Goal: Transaction & Acquisition: Purchase product/service

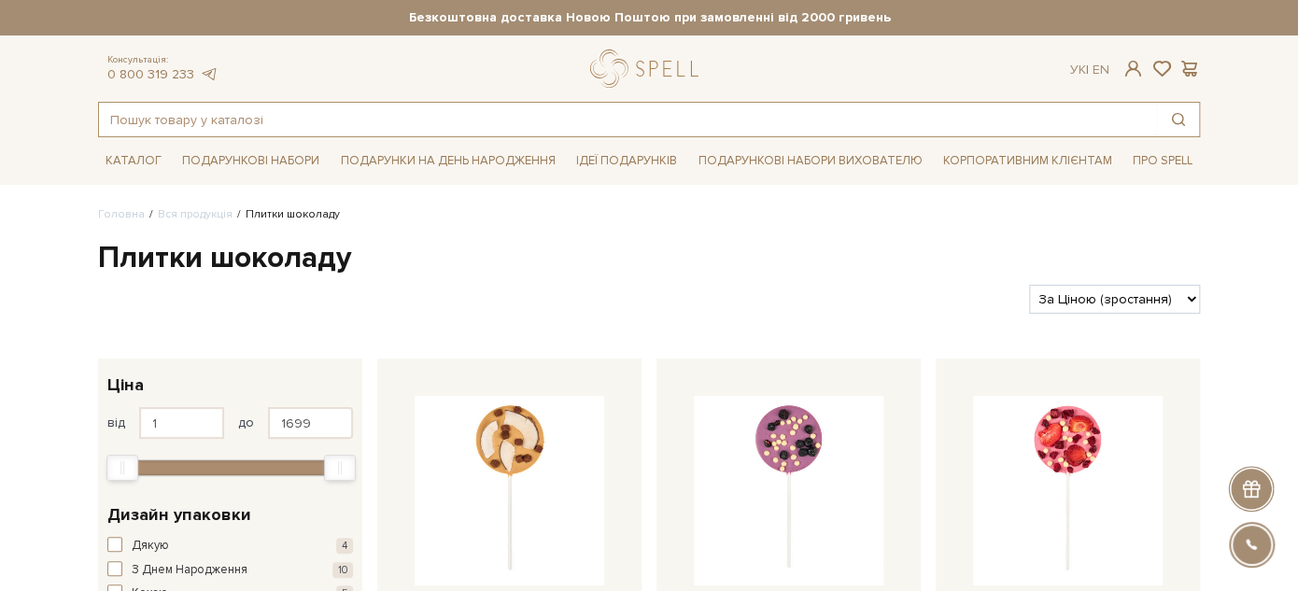
click at [287, 116] on input "text" at bounding box center [627, 120] width 1057 height 34
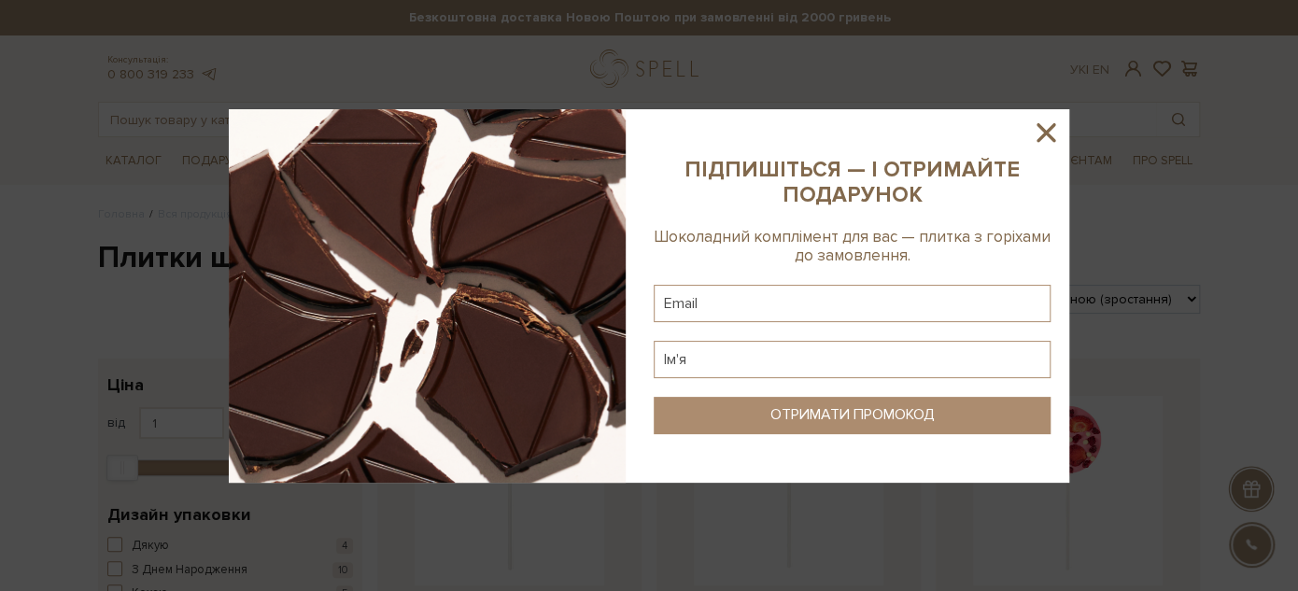
click at [1054, 136] on icon at bounding box center [1046, 133] width 32 height 32
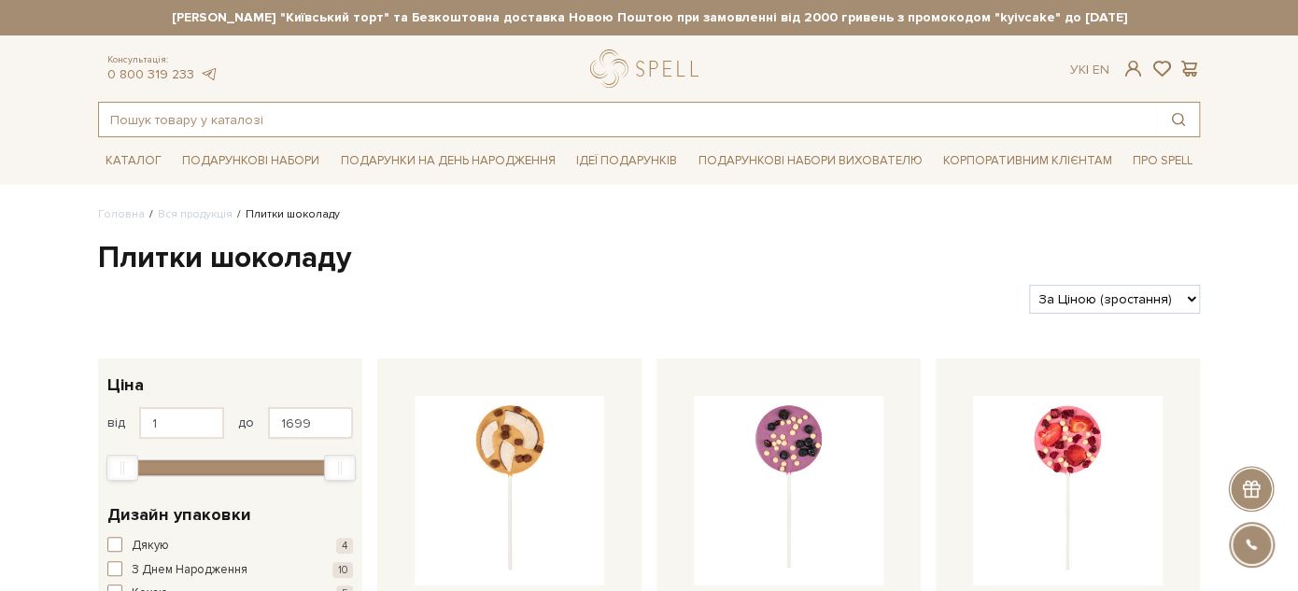
click at [329, 117] on input "text" at bounding box center [627, 120] width 1057 height 34
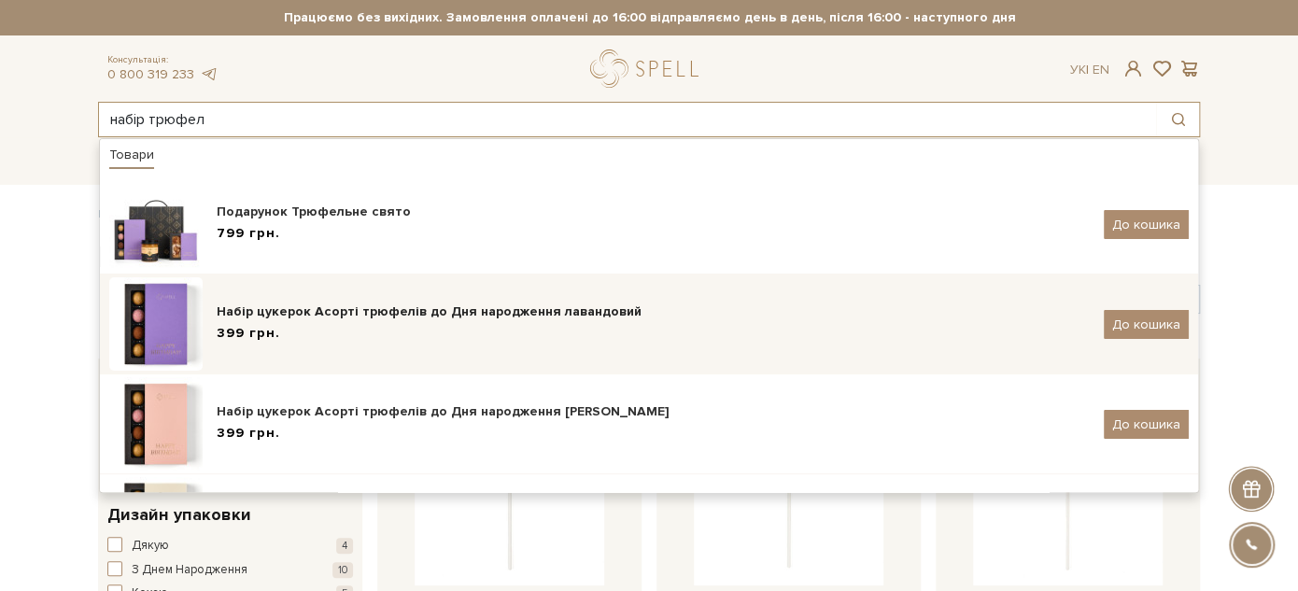
scroll to position [104, 0]
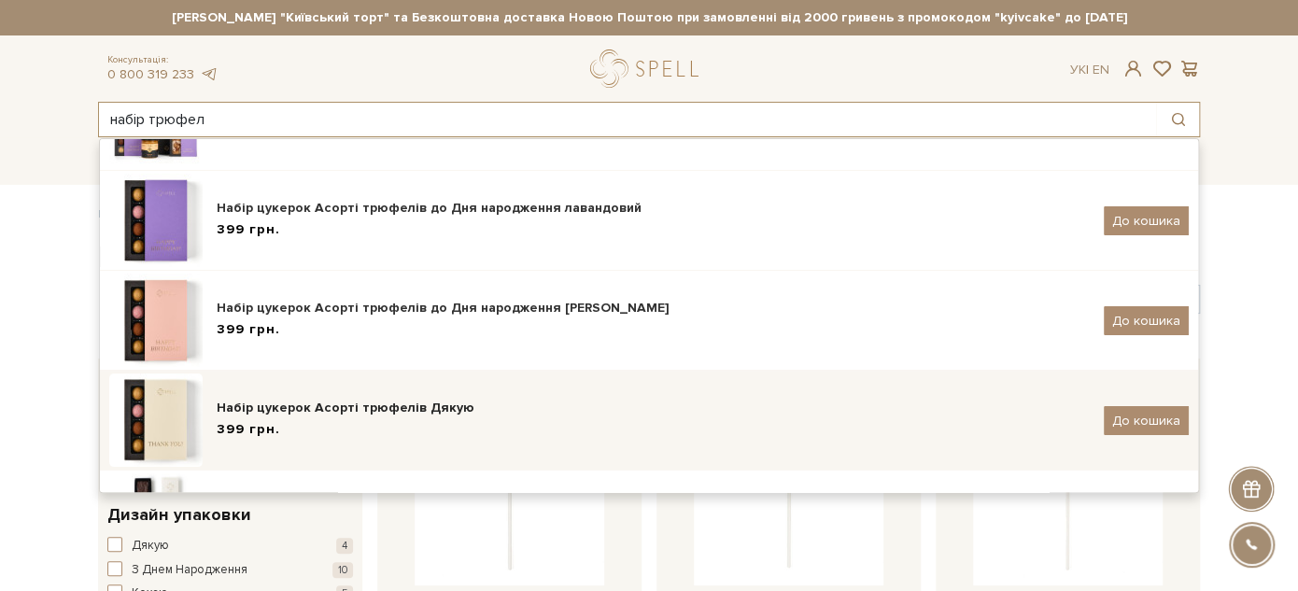
type input "набір трюфел"
click at [351, 416] on div "Набір цукерок Асорті трюфелів Дякую" at bounding box center [653, 408] width 873 height 19
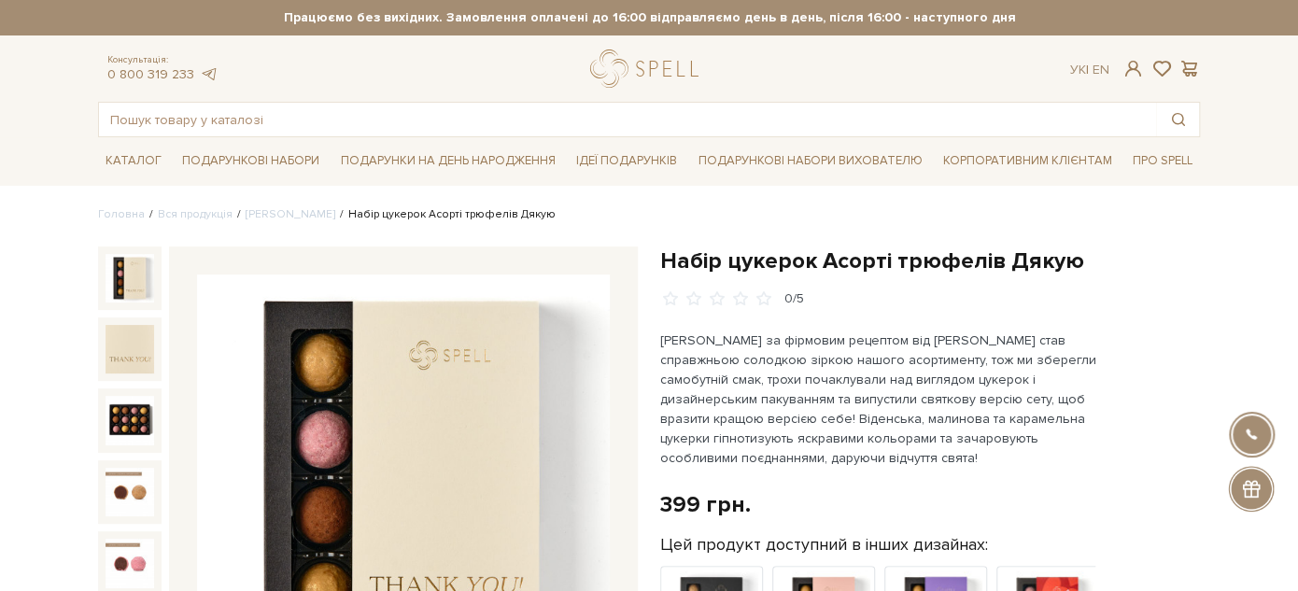
click at [693, 250] on h1 "Набір цукерок Асорті трюфелів Дякую" at bounding box center [930, 261] width 540 height 29
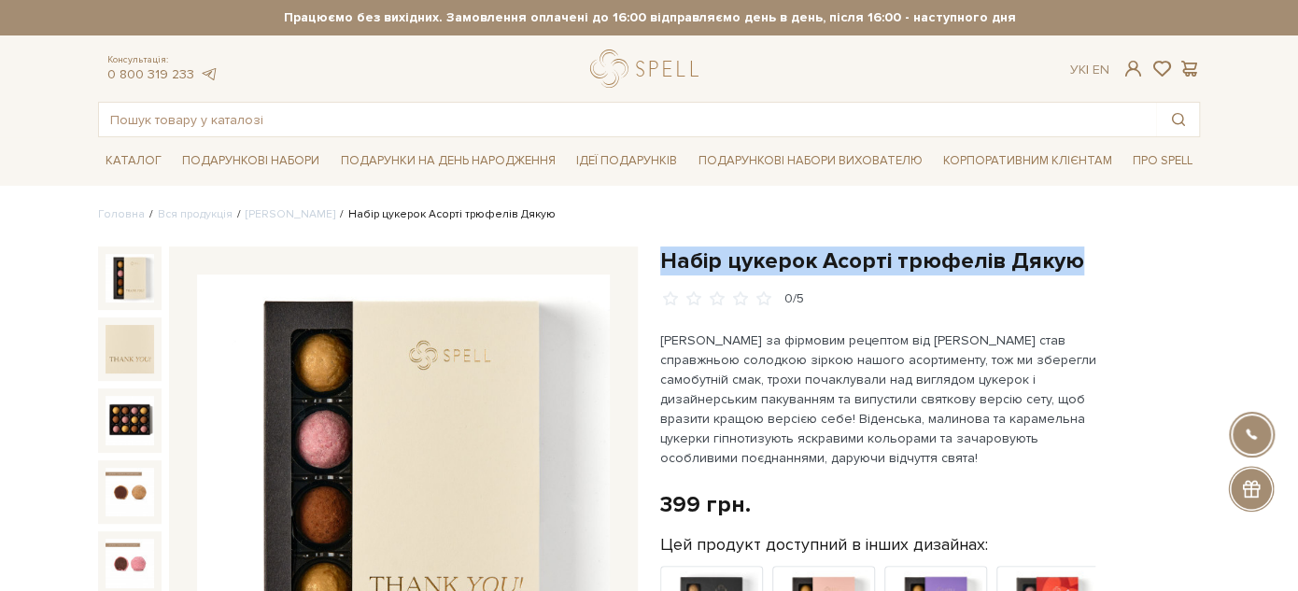
drag, startPoint x: 693, startPoint y: 250, endPoint x: 1072, endPoint y: 257, distance: 379.2
click at [1072, 257] on h1 "Набір цукерок Асорті трюфелів Дякую" at bounding box center [930, 261] width 540 height 29
copy div "Набір цукерок Асорті трюфелів Дякую"
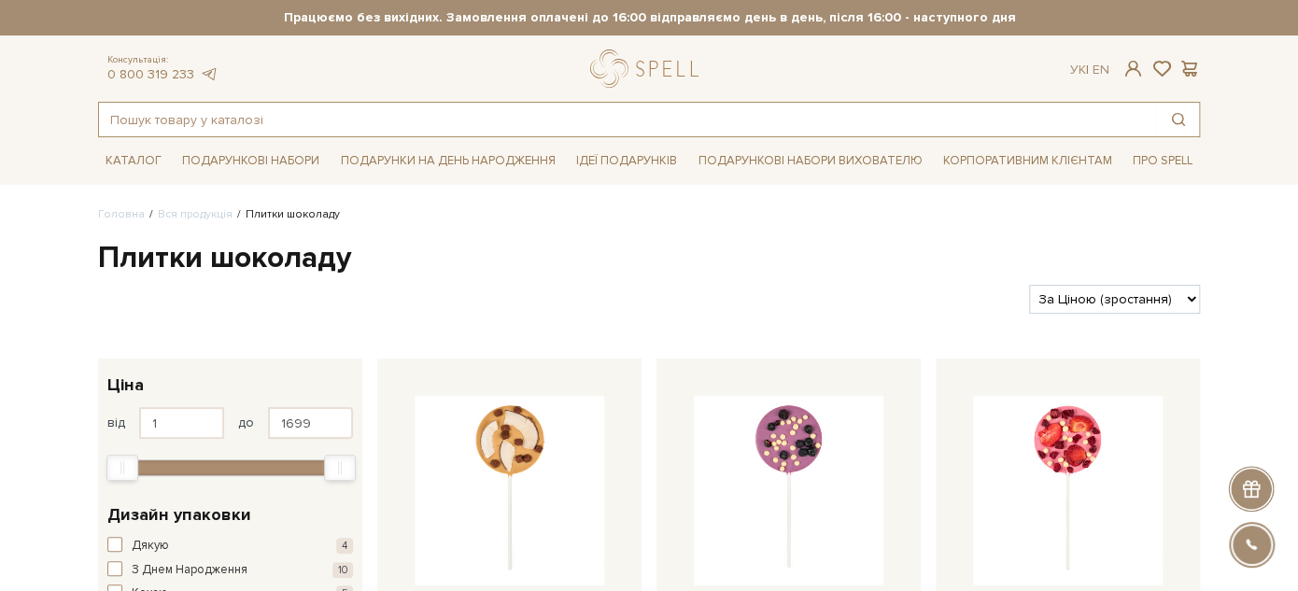
click at [611, 110] on input "text" at bounding box center [627, 120] width 1057 height 34
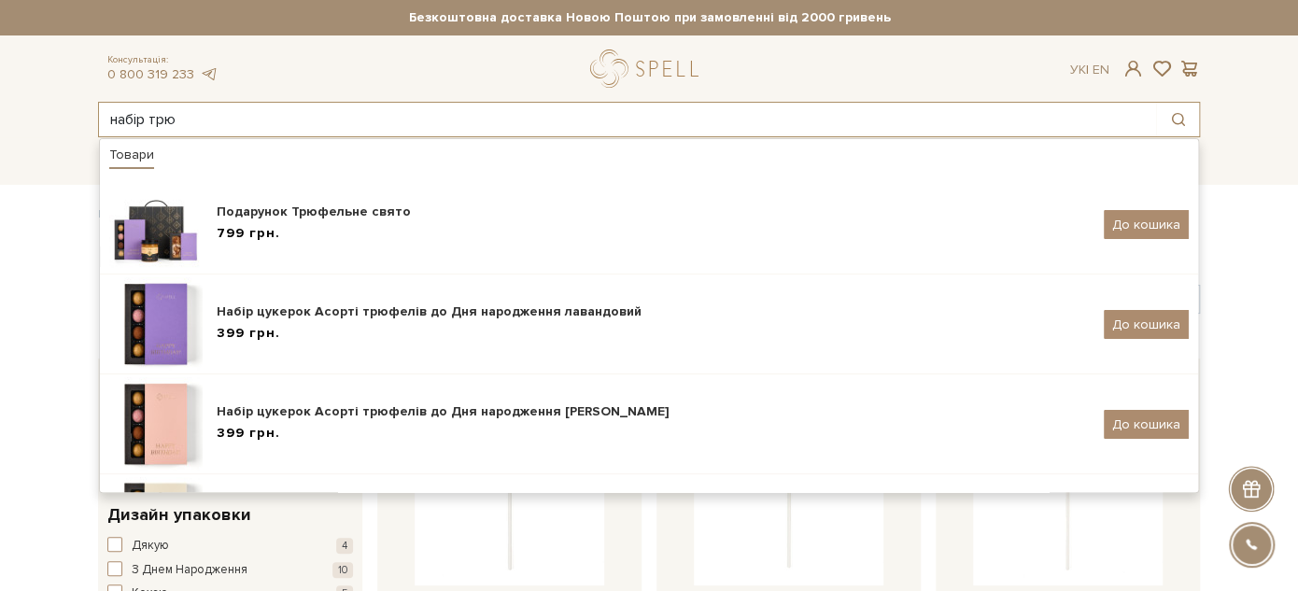
drag, startPoint x: 207, startPoint y: 107, endPoint x: 39, endPoint y: 116, distance: 168.3
click at [39, 115] on header "Сет Цукерок "Київський торт" та Безкоштовна доставка Новою Поштою при замовленн…" at bounding box center [649, 68] width 1298 height 137
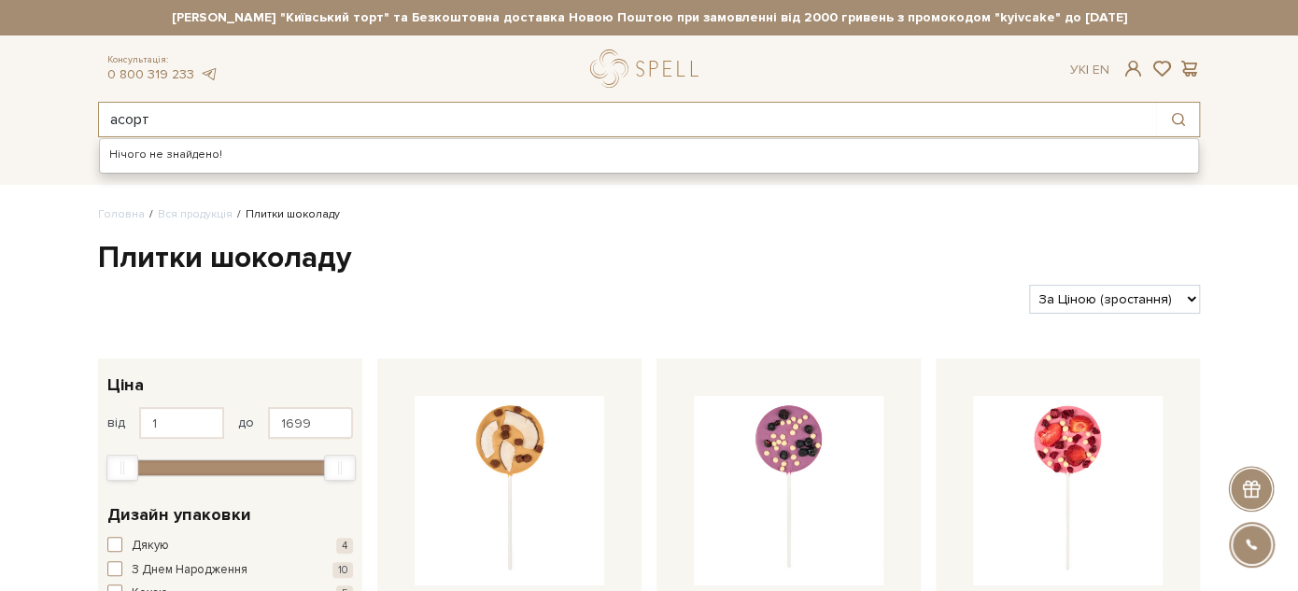
type input "асорті"
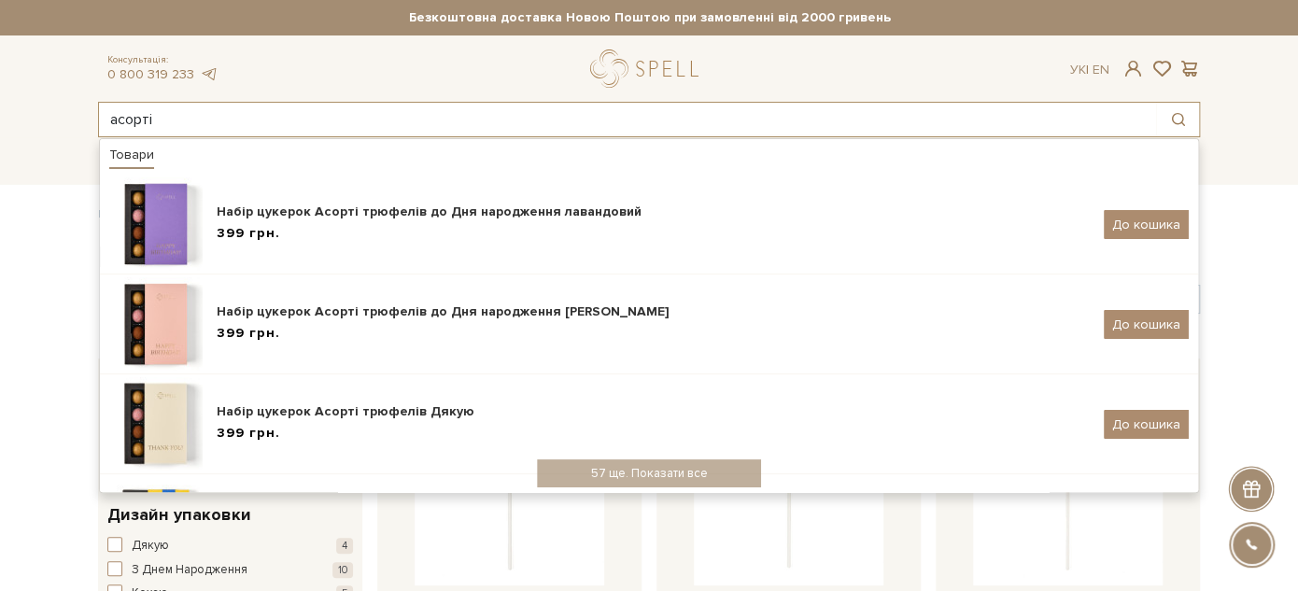
drag, startPoint x: 177, startPoint y: 123, endPoint x: 72, endPoint y: 120, distance: 105.6
click at [72, 120] on header "Сет Цукерок "Київський торт" та Безкоштовна доставка Новою Поштою при замовленн…" at bounding box center [649, 68] width 1298 height 137
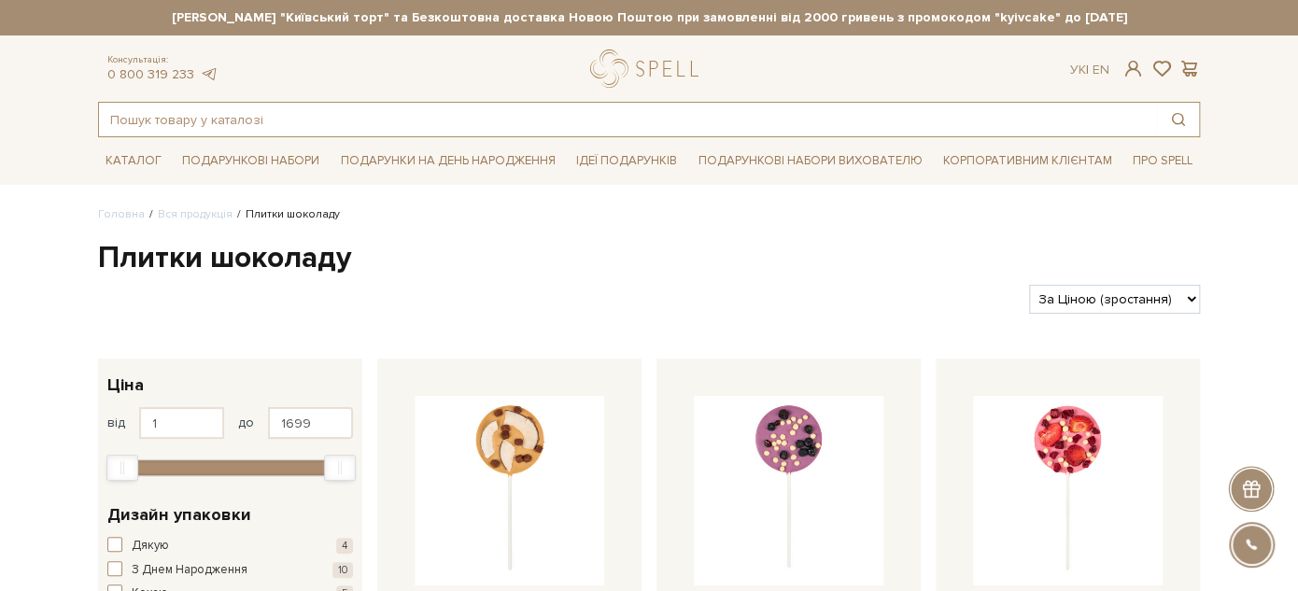
click at [501, 110] on input "text" at bounding box center [627, 120] width 1057 height 34
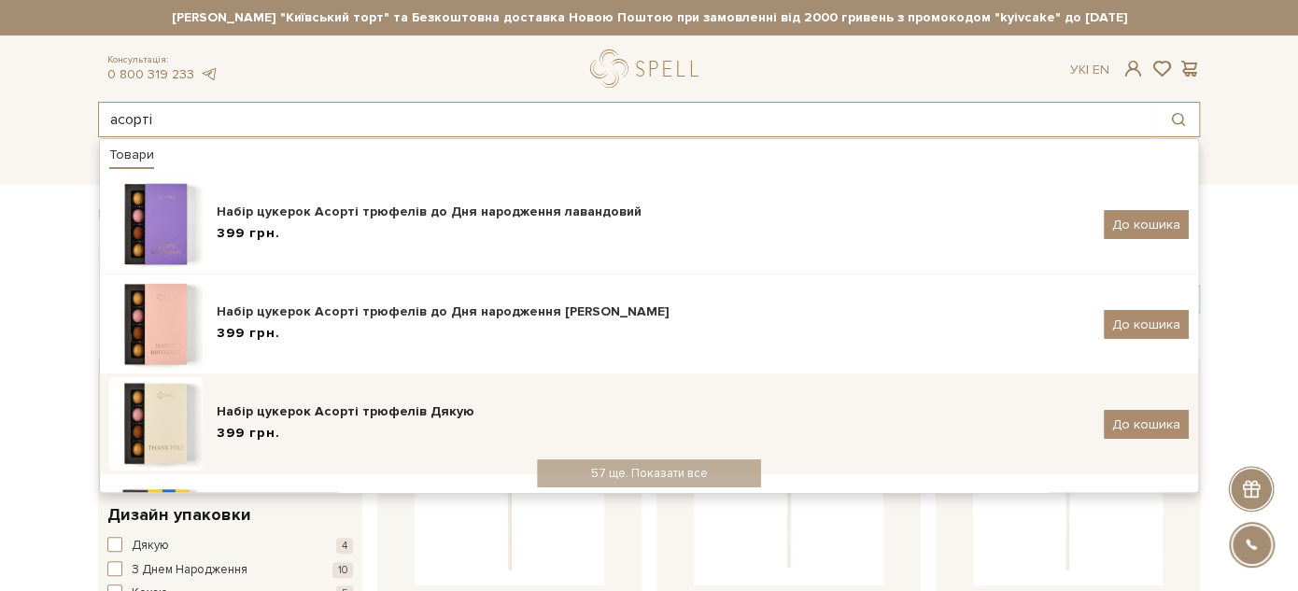
type input "асорті"
click at [533, 405] on div "Набір цукерок Асорті трюфелів Дякую" at bounding box center [653, 411] width 873 height 19
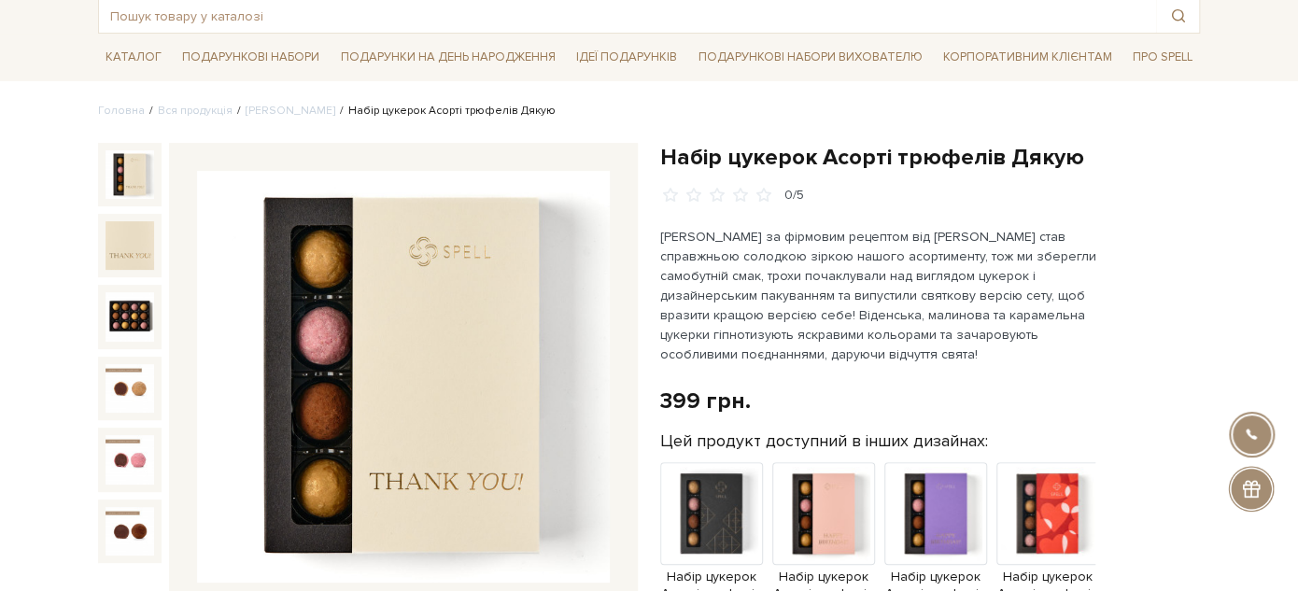
scroll to position [207, 0]
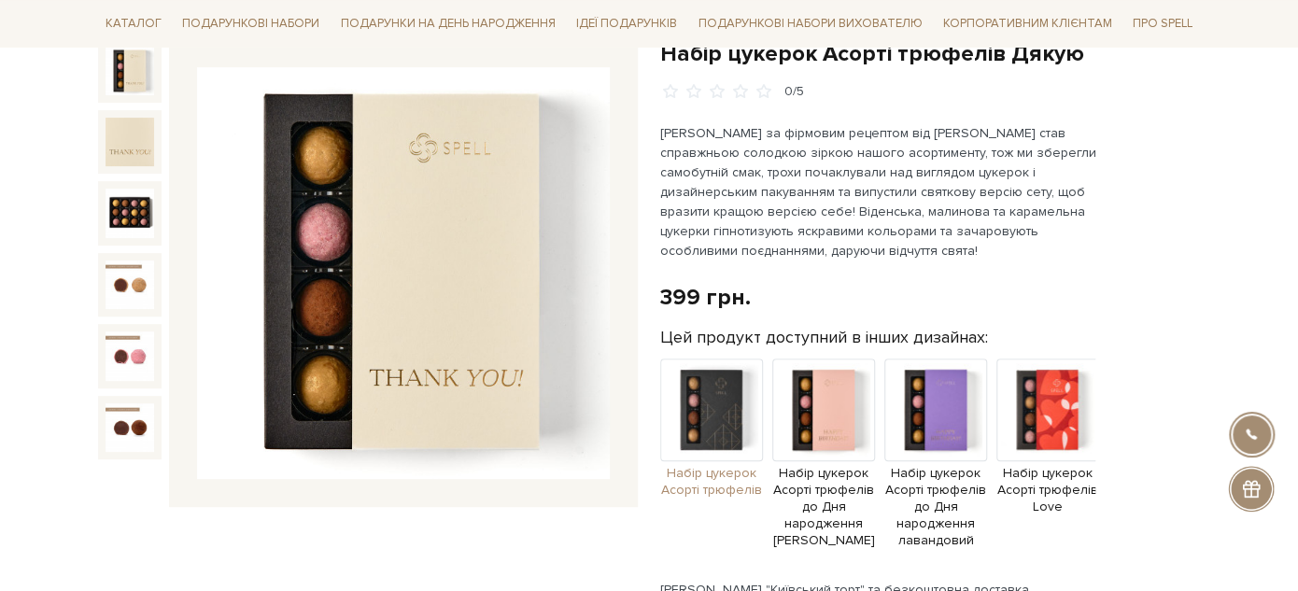
click at [726, 402] on img at bounding box center [711, 410] width 103 height 103
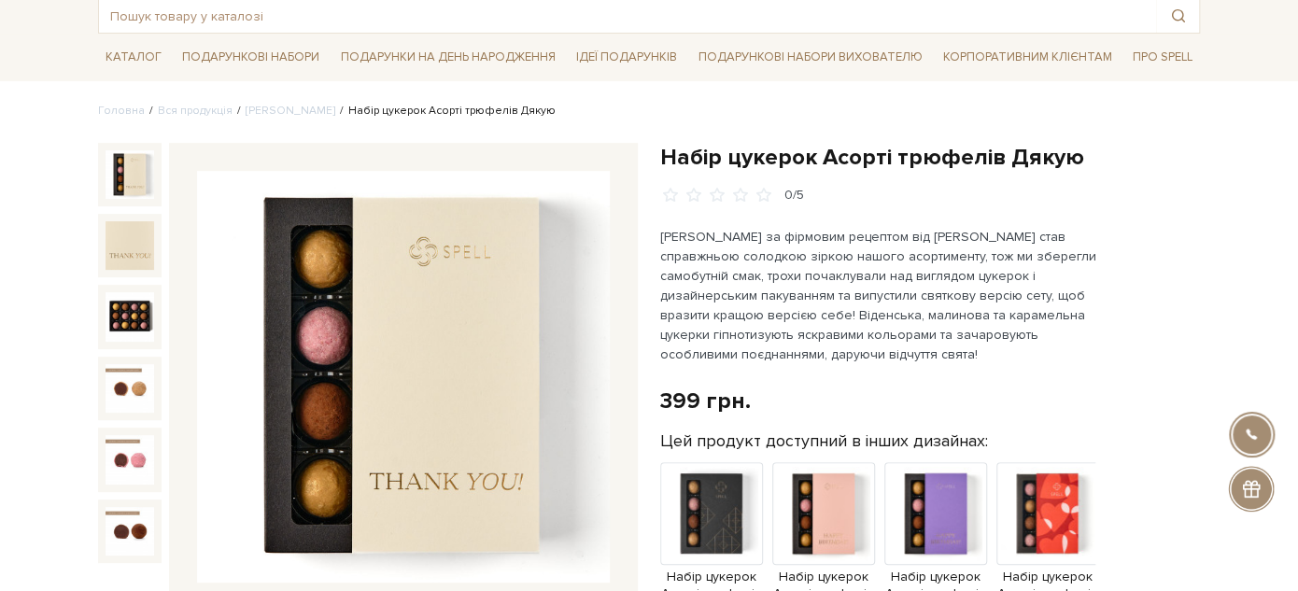
scroll to position [207, 0]
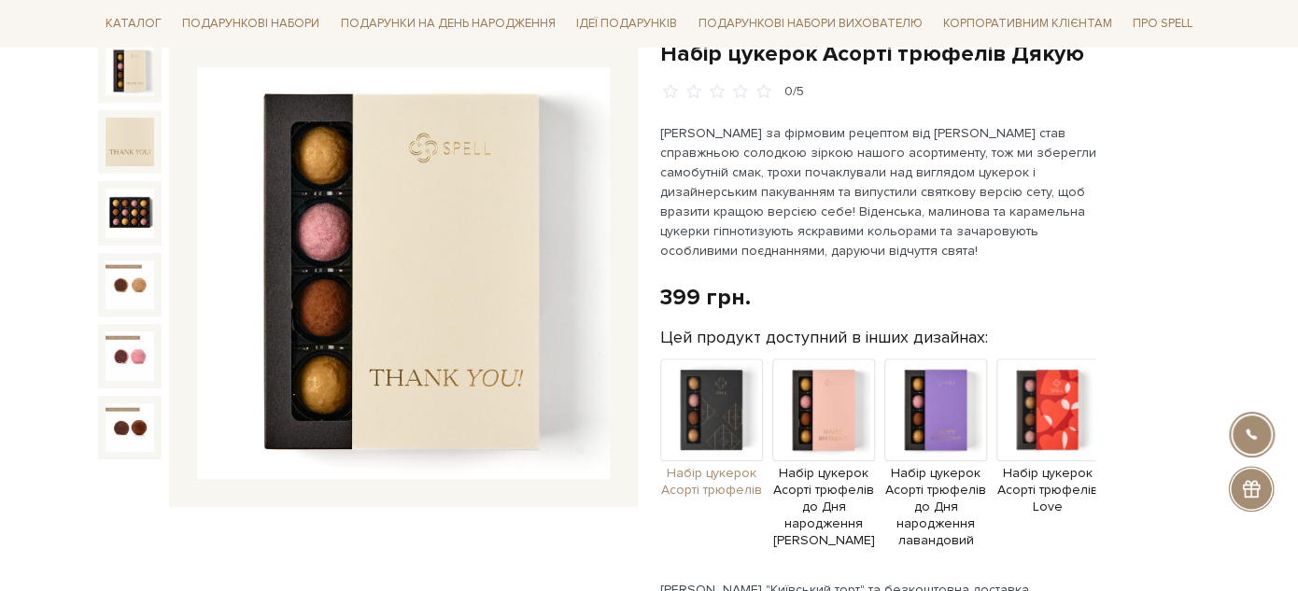
click at [720, 410] on img at bounding box center [711, 410] width 103 height 103
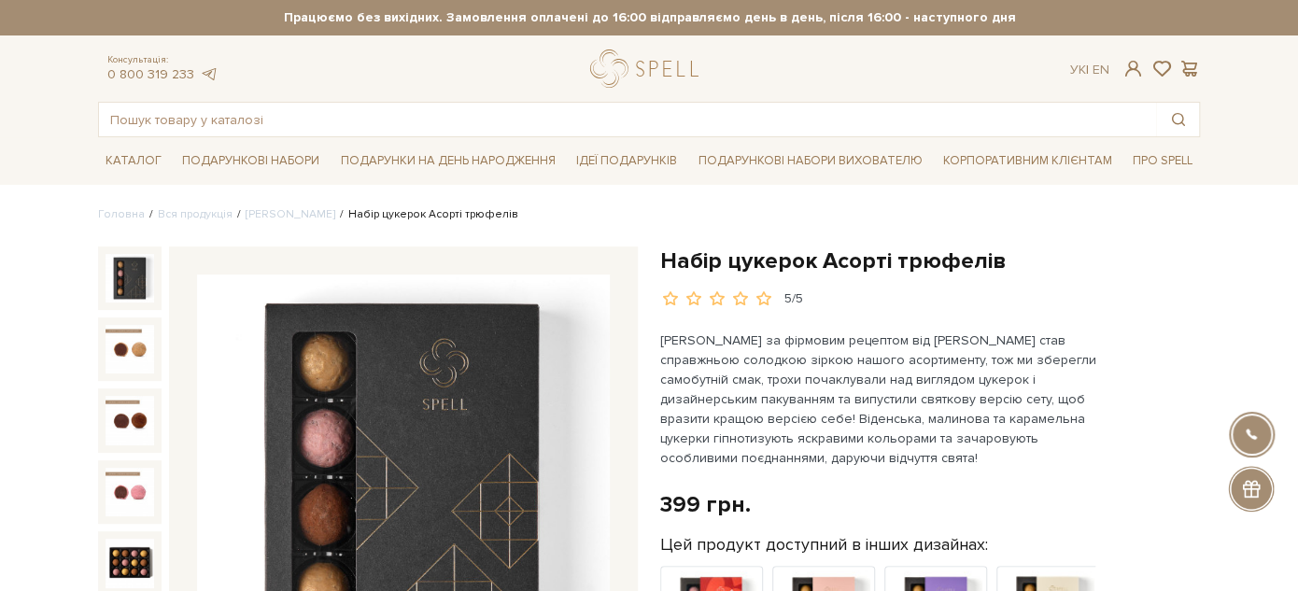
scroll to position [104, 0]
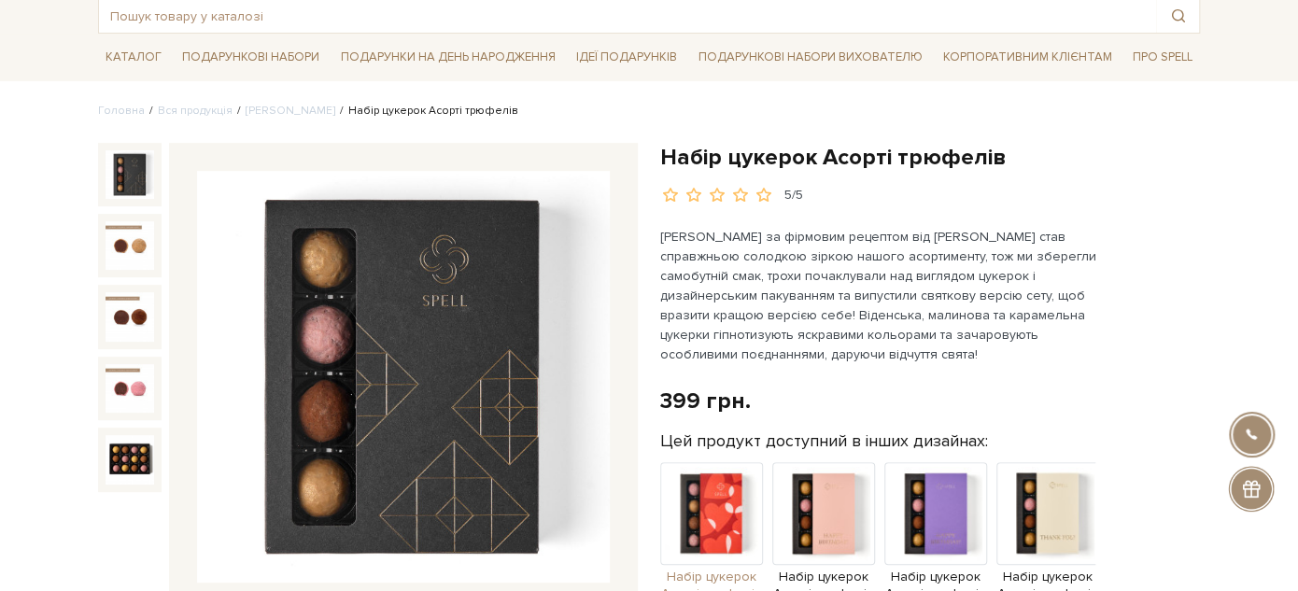
click at [703, 505] on img at bounding box center [711, 513] width 103 height 103
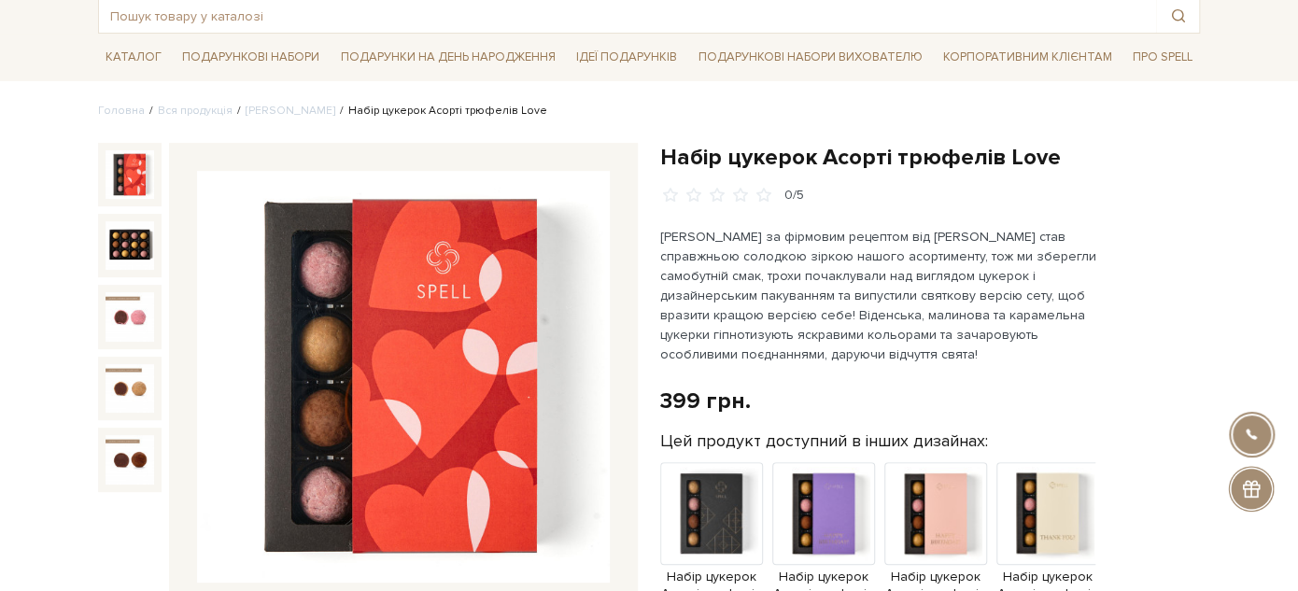
scroll to position [207, 0]
